Goal: Navigation & Orientation: Find specific page/section

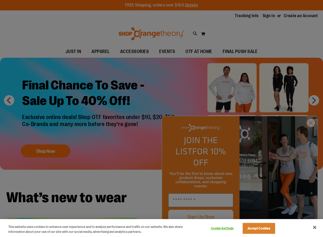
click at [309, 132] on div at bounding box center [161, 118] width 323 height 237
click at [310, 134] on div at bounding box center [161, 118] width 323 height 237
click at [215, 227] on button "Cookie Settings" at bounding box center [222, 228] width 32 height 10
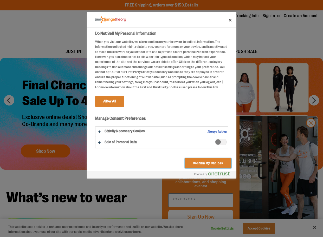
click at [197, 162] on button "Confirm My Choices" at bounding box center [208, 163] width 46 height 10
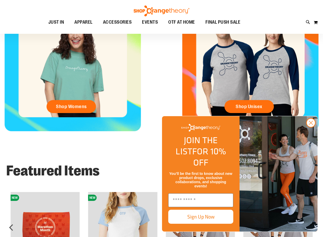
scroll to position [227, 0]
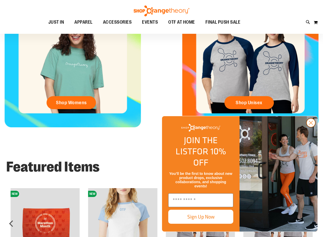
click at [309, 127] on circle "Close dialog" at bounding box center [310, 123] width 9 height 9
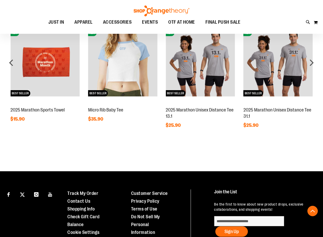
scroll to position [0, 0]
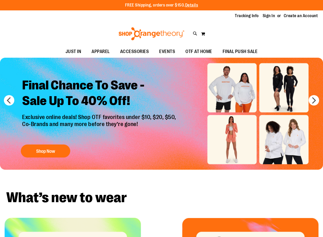
click at [131, 31] on img at bounding box center [151, 33] width 67 height 13
